Goal: Transaction & Acquisition: Download file/media

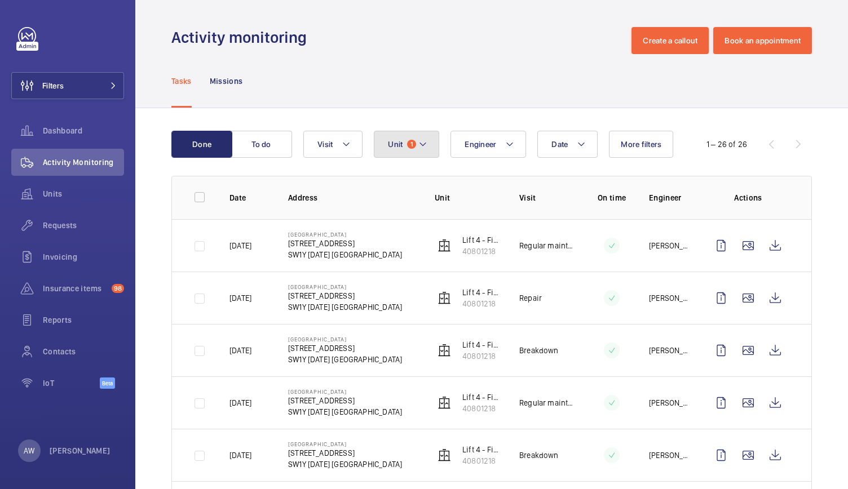
click at [413, 144] on span "1" at bounding box center [411, 144] width 9 height 9
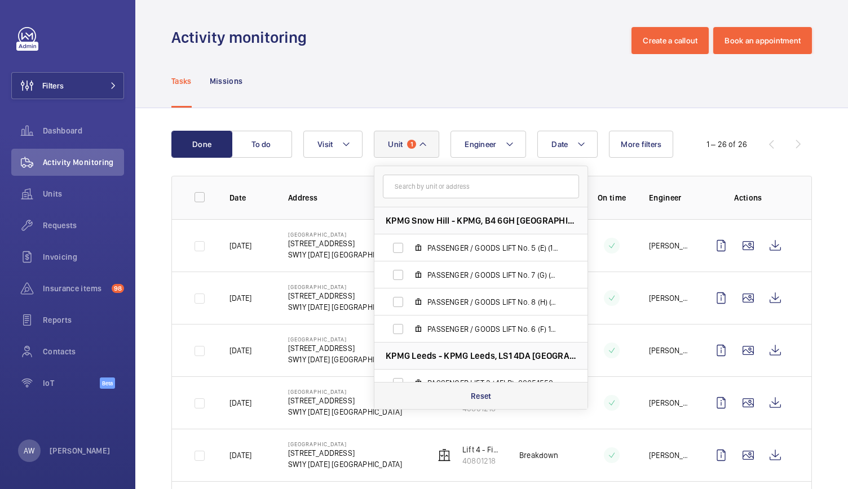
click at [483, 392] on p "Reset" at bounding box center [481, 396] width 21 height 11
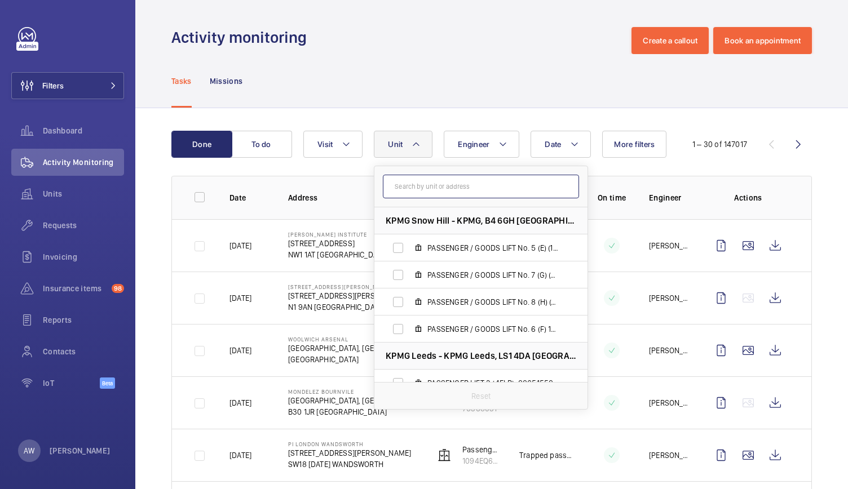
click at [419, 188] on input "text" at bounding box center [481, 187] width 196 height 24
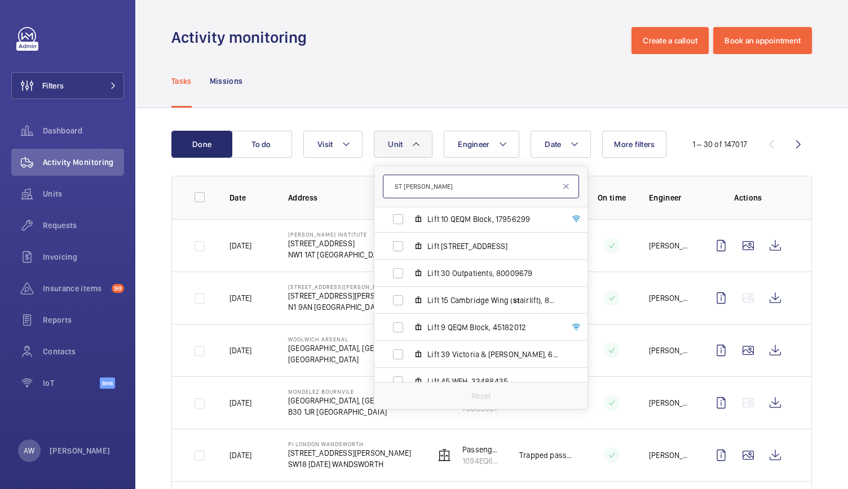
scroll to position [660, 0]
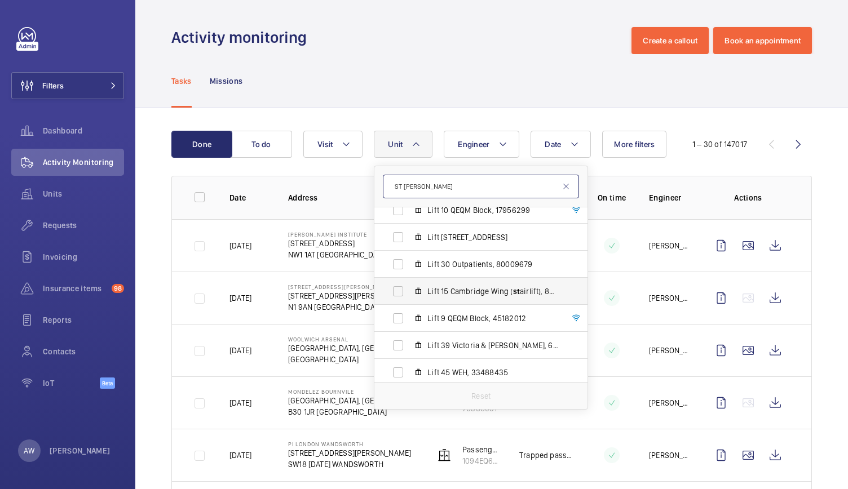
type input "ST [PERSON_NAME]"
click at [456, 289] on span "Lift [GEOGRAPHIC_DATA] ( st airlift), 83905066" at bounding box center [492, 291] width 131 height 11
click at [409, 289] on input "Lift [GEOGRAPHIC_DATA] ( st airlift), 83905066" at bounding box center [398, 291] width 23 height 23
checkbox input "true"
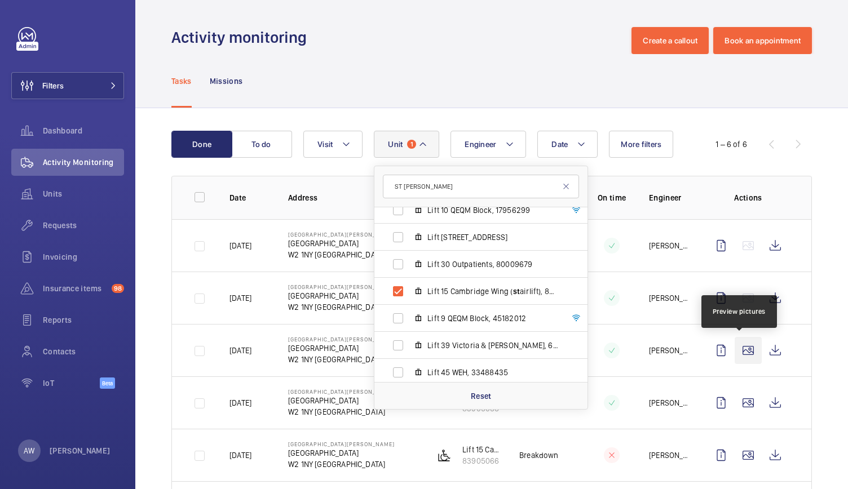
click at [746, 350] on wm-front-icon-button at bounding box center [748, 350] width 27 height 27
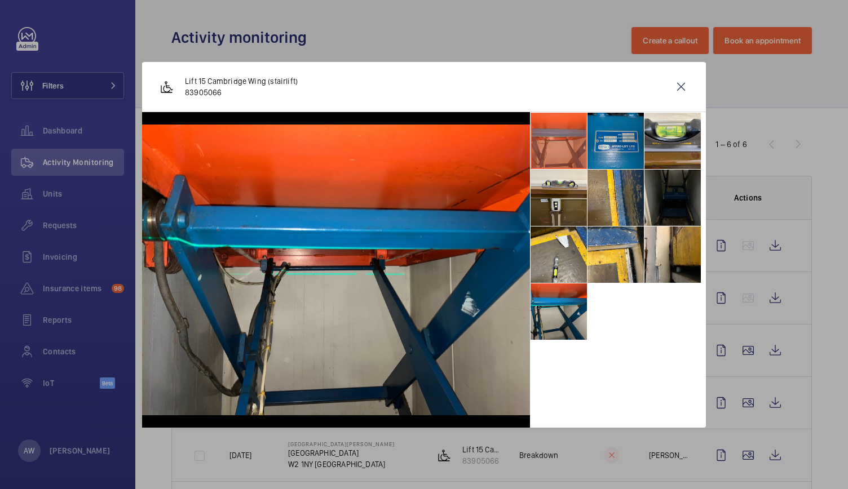
click at [614, 145] on li at bounding box center [615, 141] width 56 height 56
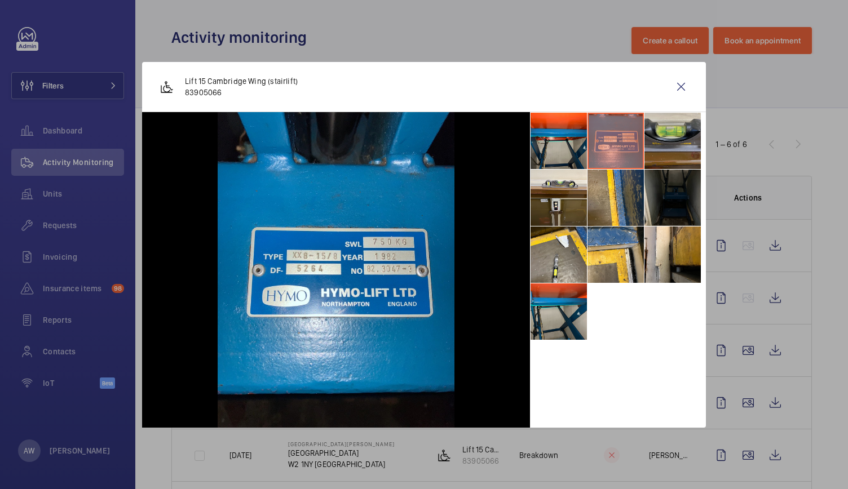
click at [675, 136] on li at bounding box center [672, 141] width 56 height 56
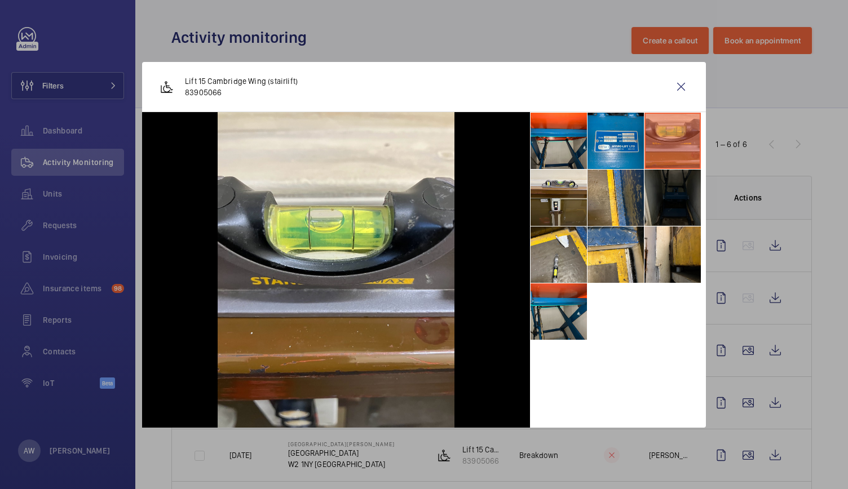
click at [678, 189] on li at bounding box center [672, 198] width 56 height 56
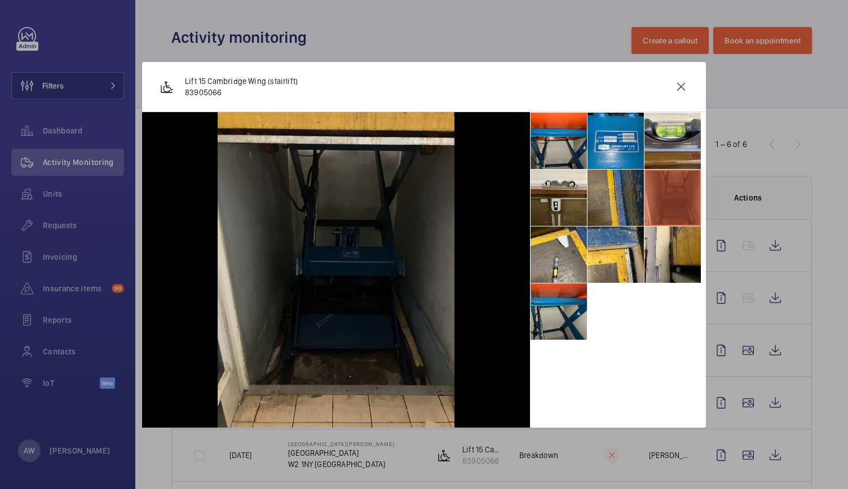
click at [619, 192] on li at bounding box center [615, 198] width 56 height 56
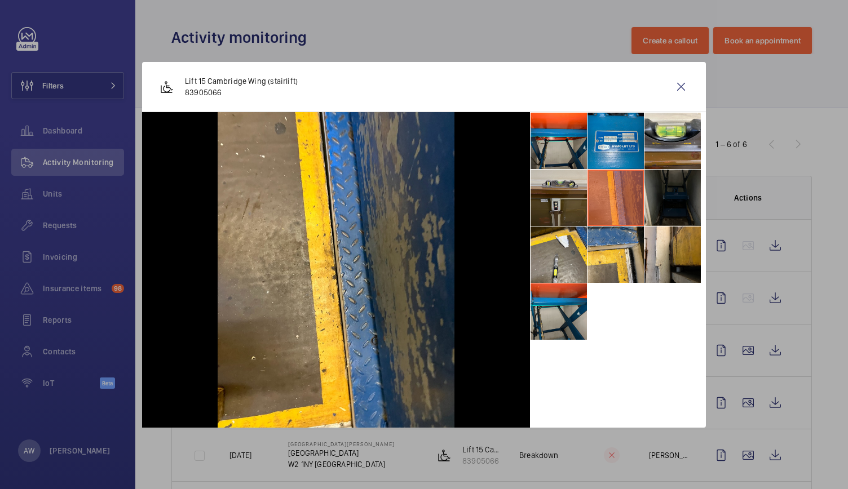
click at [560, 201] on li at bounding box center [559, 198] width 56 height 56
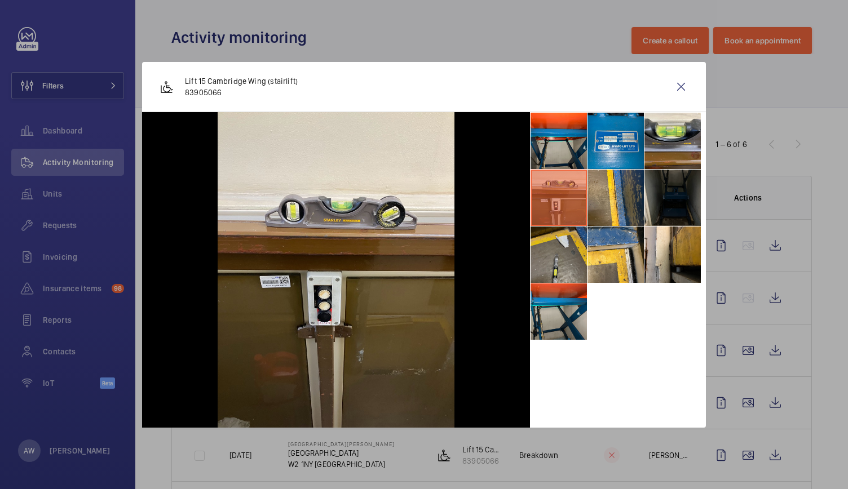
click at [554, 263] on li at bounding box center [559, 255] width 56 height 56
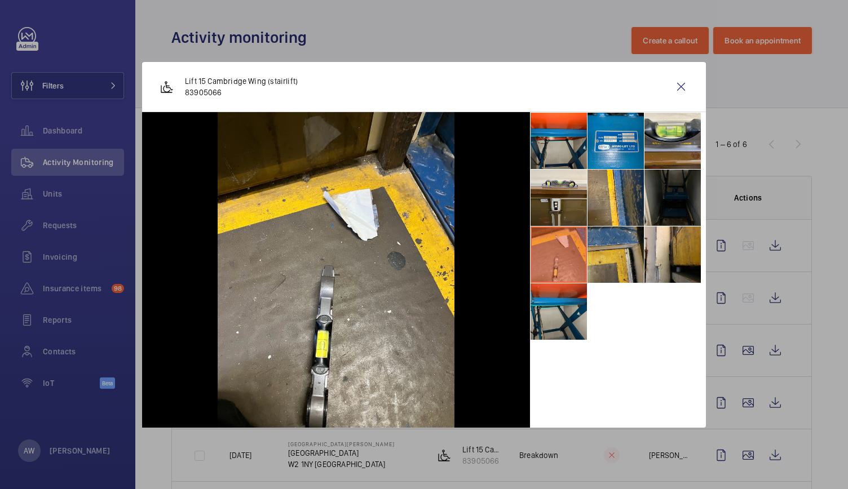
click at [624, 253] on li at bounding box center [615, 255] width 56 height 56
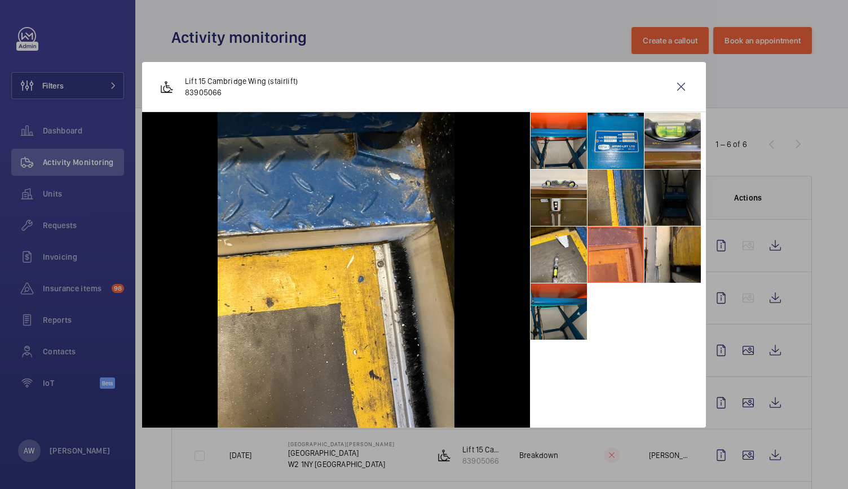
click at [563, 310] on li at bounding box center [559, 312] width 56 height 56
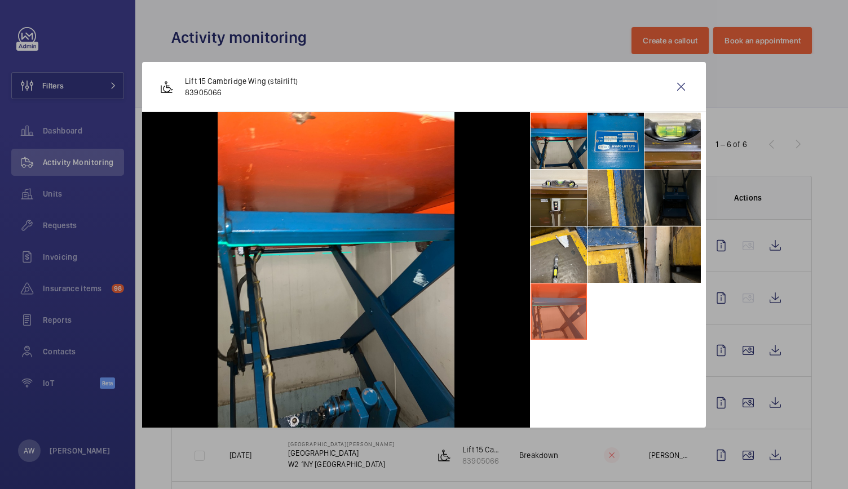
click at [665, 242] on li at bounding box center [672, 255] width 56 height 56
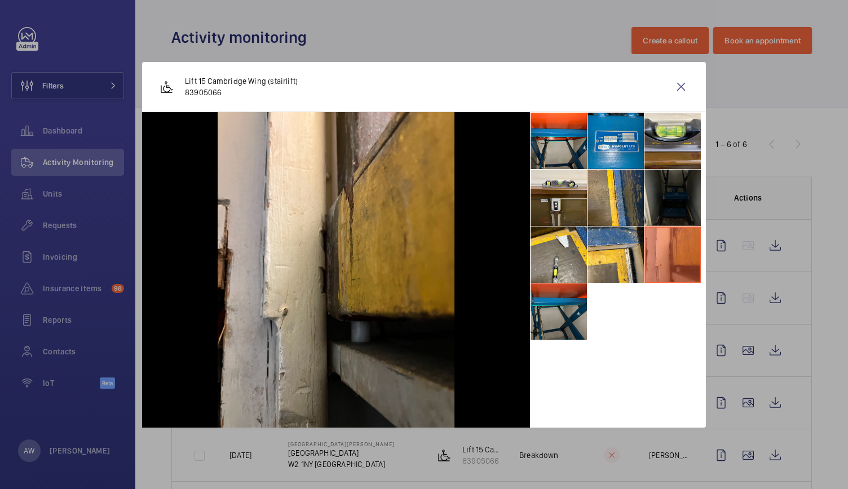
click at [562, 304] on li at bounding box center [559, 312] width 56 height 56
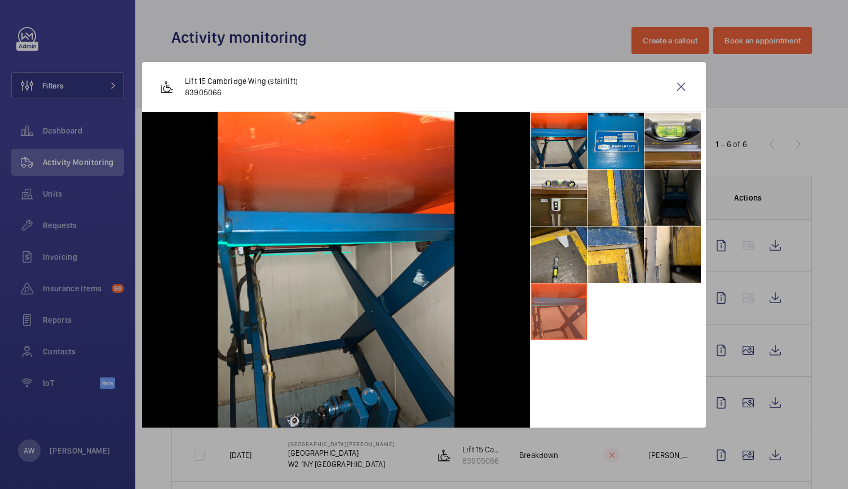
click at [554, 241] on li at bounding box center [559, 255] width 56 height 56
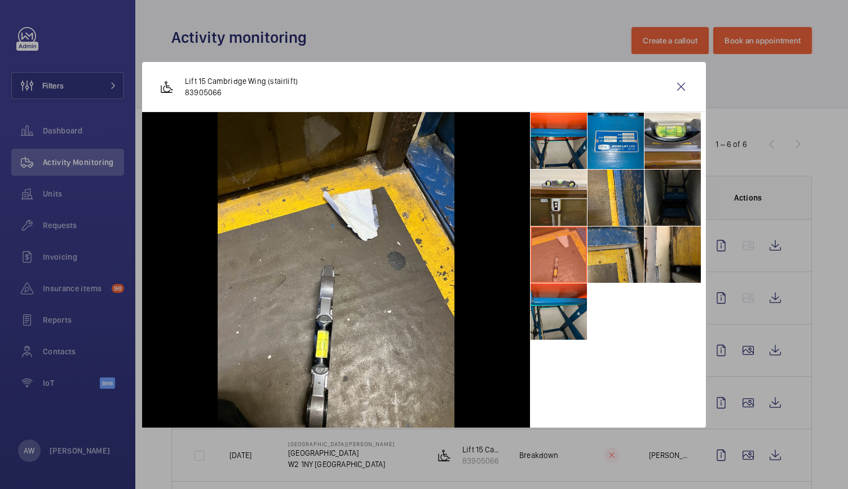
click at [610, 241] on li at bounding box center [615, 255] width 56 height 56
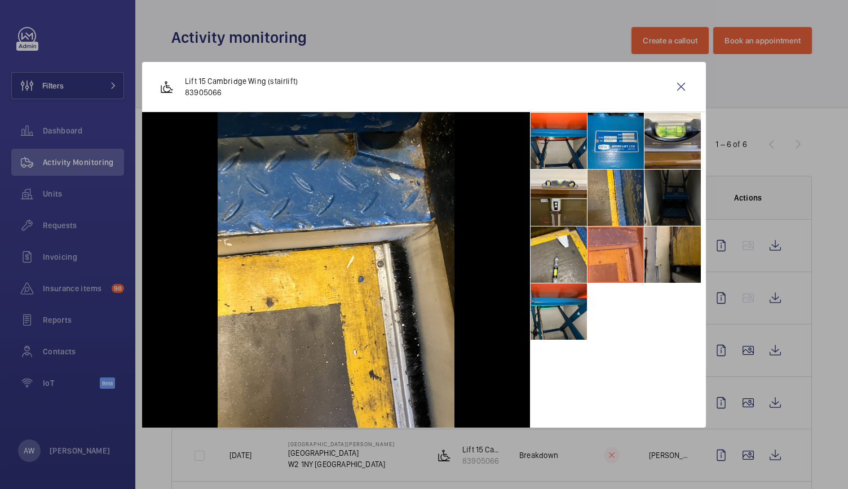
click at [664, 245] on li at bounding box center [672, 255] width 56 height 56
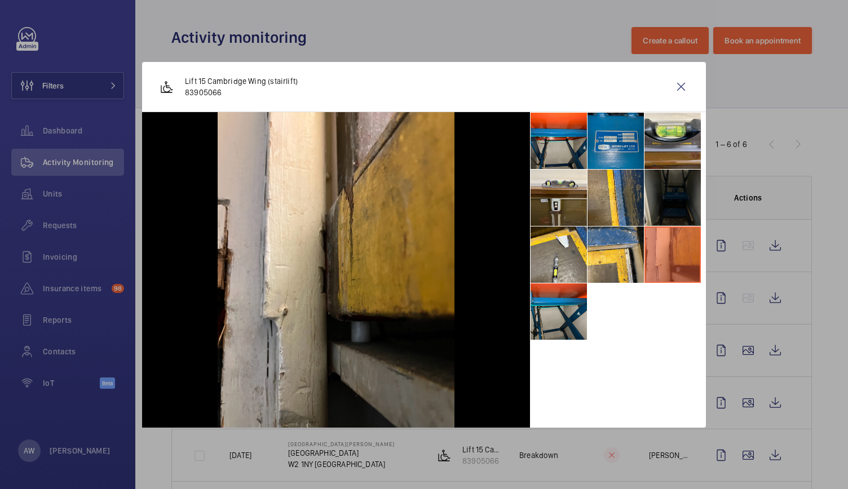
click at [617, 138] on li at bounding box center [615, 141] width 56 height 56
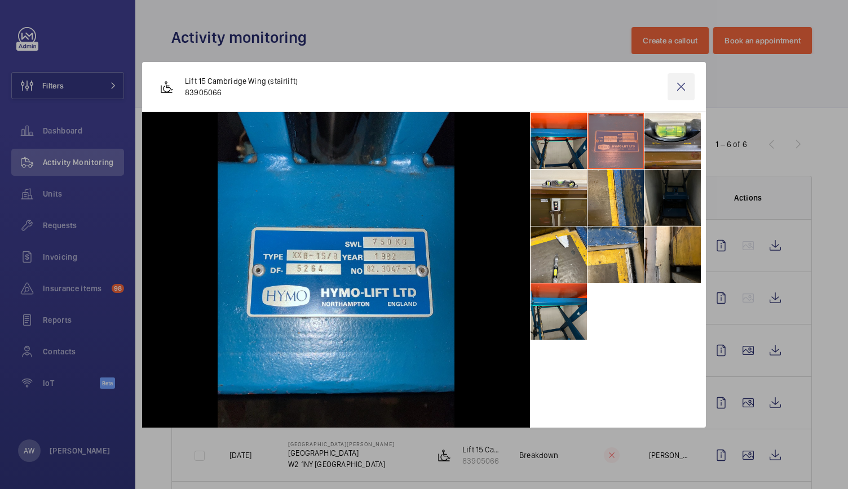
click at [678, 86] on wm-front-icon-button at bounding box center [681, 86] width 27 height 27
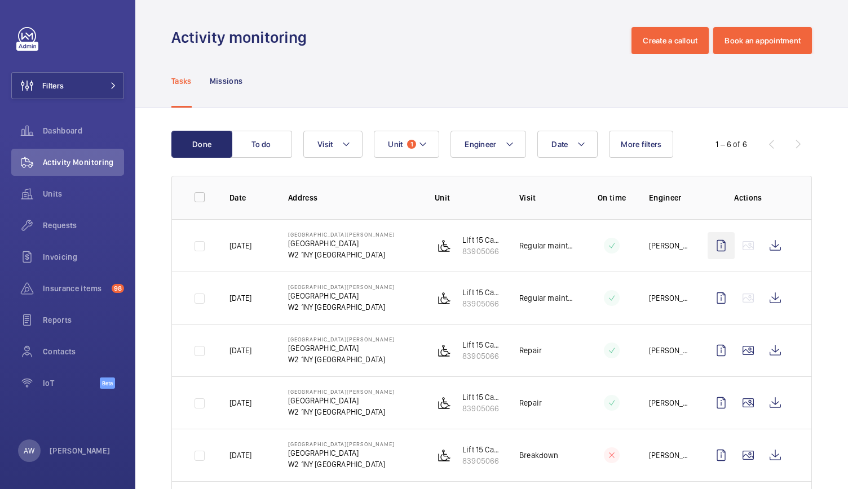
click at [713, 246] on wm-front-icon-button at bounding box center [721, 245] width 27 height 27
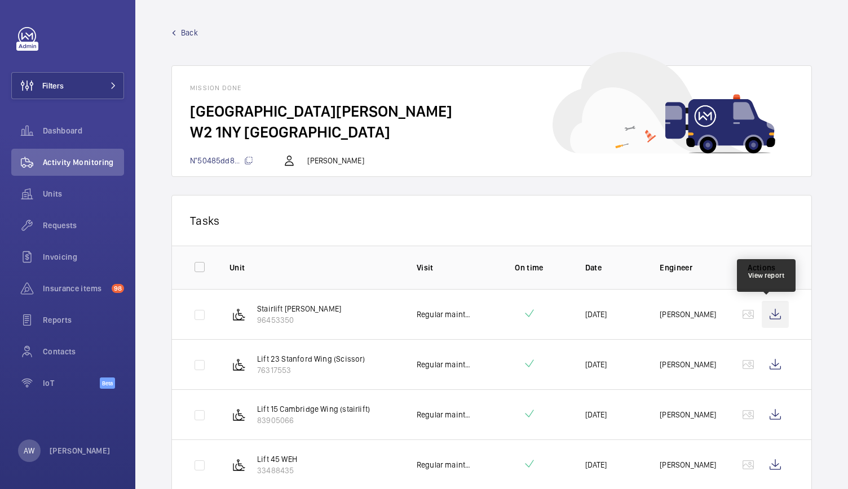
click at [763, 313] on wm-front-icon-button at bounding box center [775, 314] width 27 height 27
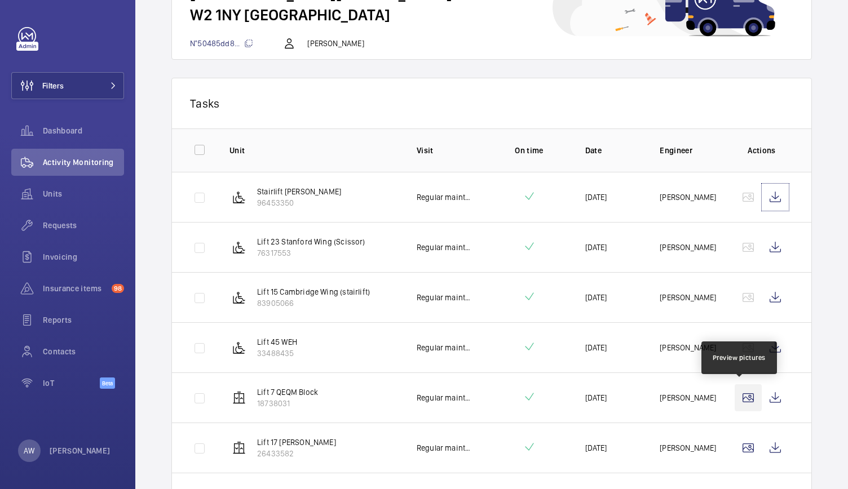
scroll to position [163, 0]
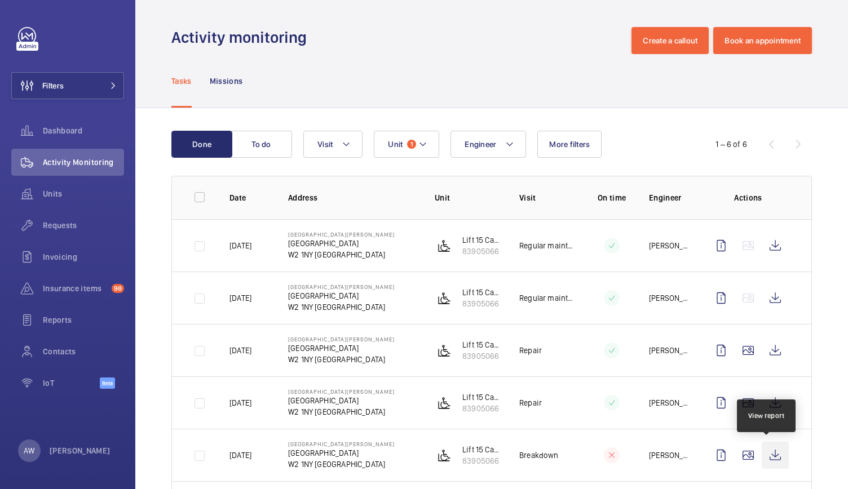
click at [766, 456] on wm-front-icon-button at bounding box center [775, 455] width 27 height 27
